Goal: Task Accomplishment & Management: Manage account settings

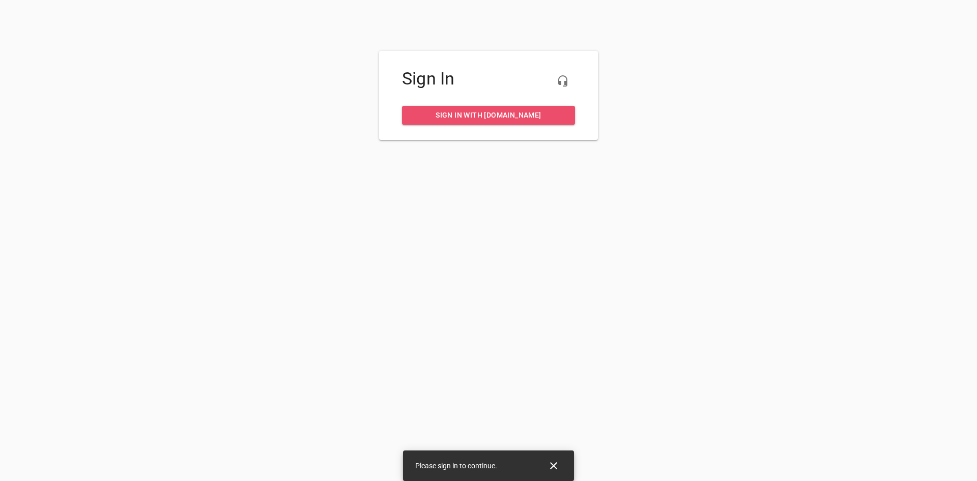
click at [460, 112] on span "Sign in with my.rheem.com" at bounding box center [488, 115] width 157 height 13
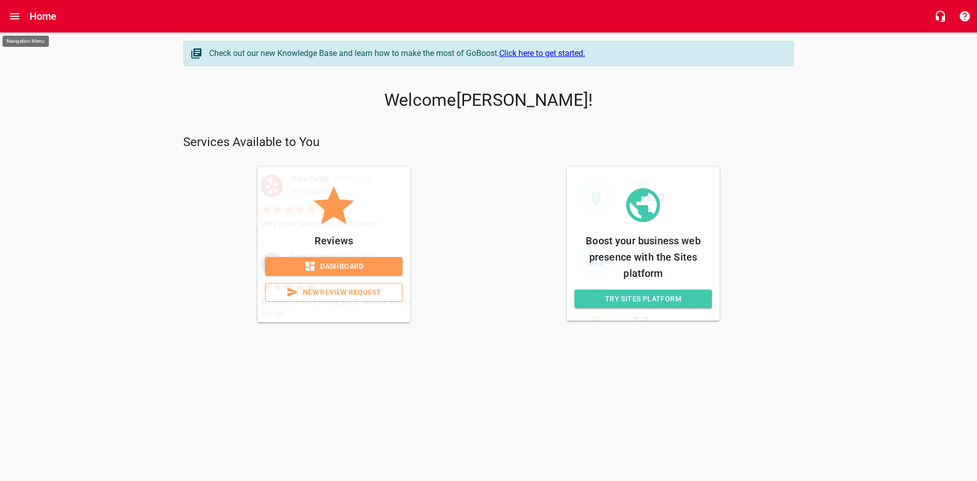
click at [14, 16] on icon "Open drawer" at bounding box center [14, 16] width 9 height 6
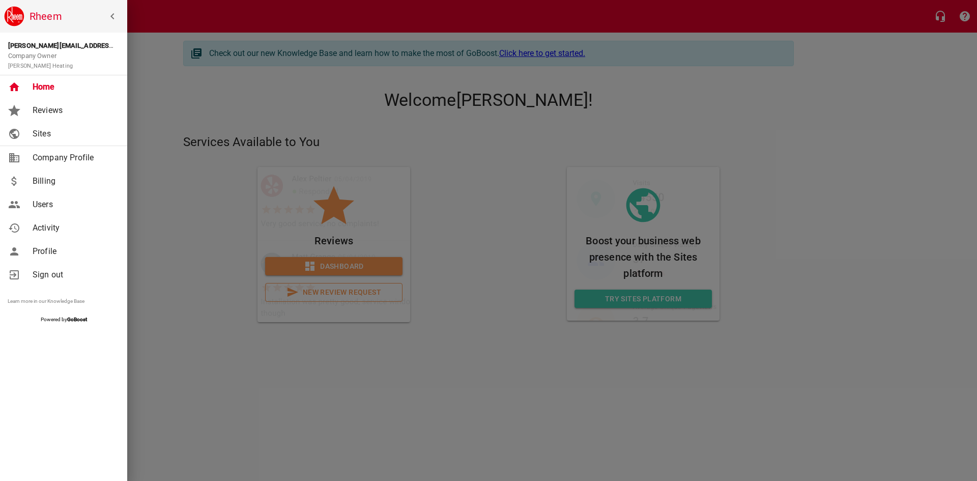
click at [170, 209] on div at bounding box center [488, 240] width 977 height 481
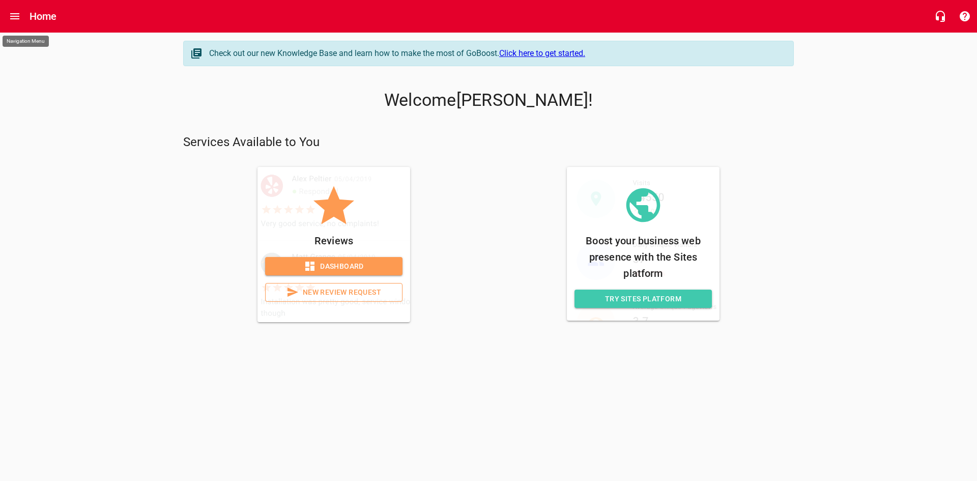
click at [350, 264] on span "Dashboard" at bounding box center [333, 266] width 121 height 13
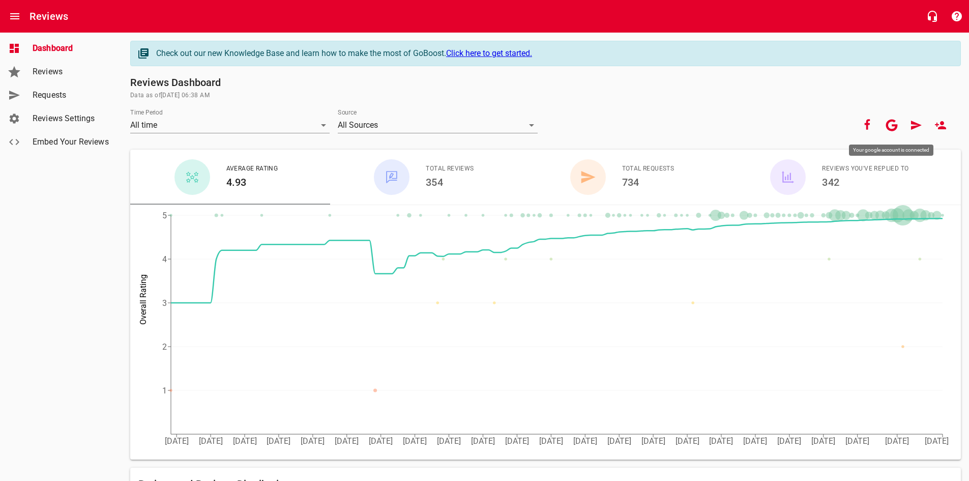
click at [894, 126] on icon "button" at bounding box center [892, 125] width 12 height 12
click at [891, 126] on icon "button" at bounding box center [892, 125] width 12 height 12
click at [503, 50] on link "Click here to get started." at bounding box center [489, 53] width 86 height 10
click at [64, 121] on span "Reviews Settings" at bounding box center [71, 118] width 77 height 12
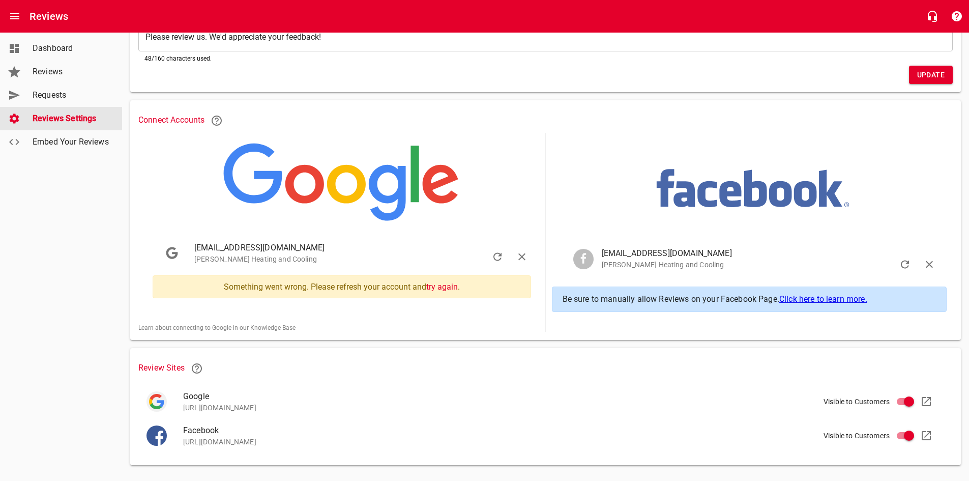
scroll to position [143, 0]
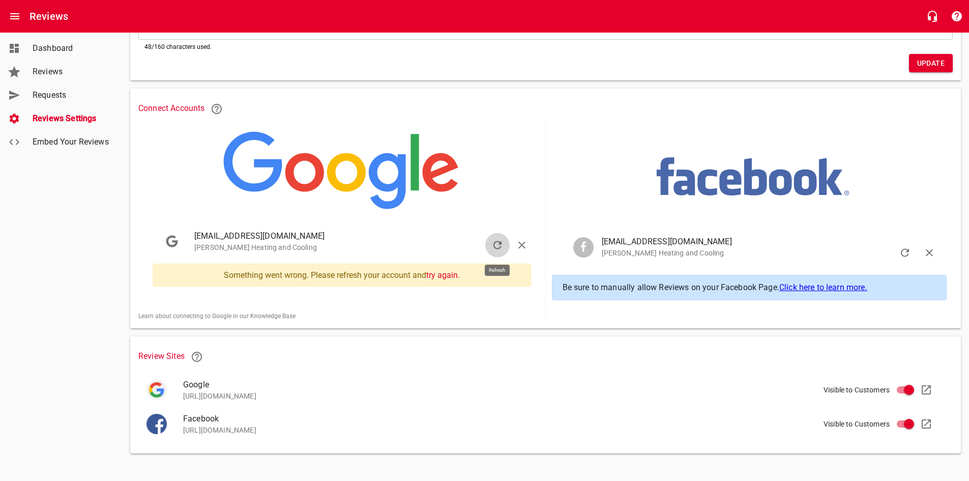
click at [496, 239] on icon "button" at bounding box center [498, 245] width 12 height 12
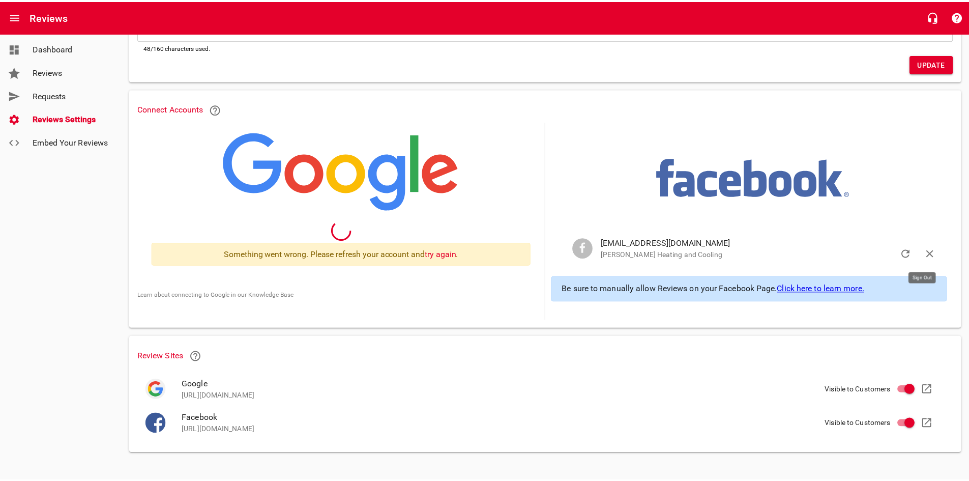
scroll to position [139, 0]
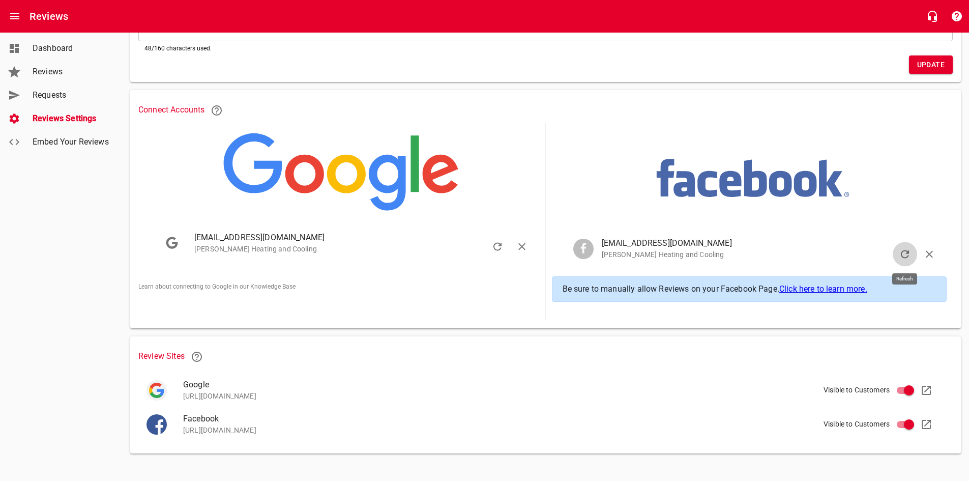
click at [907, 252] on icon "button" at bounding box center [905, 254] width 12 height 12
